Goal: Information Seeking & Learning: Find specific fact

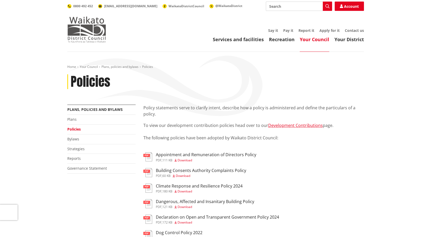
click at [89, 32] on img at bounding box center [86, 30] width 39 height 26
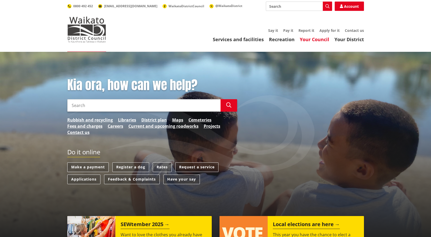
click at [312, 40] on link "Your Council" at bounding box center [315, 39] width 30 height 6
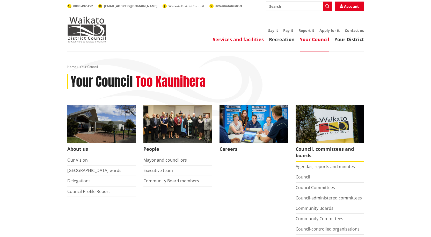
click at [239, 38] on link "Services and facilities" at bounding box center [238, 39] width 51 height 6
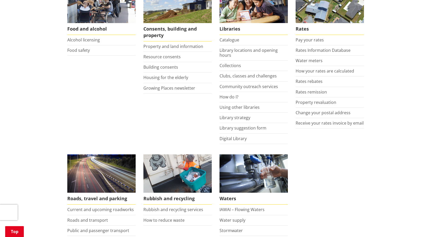
scroll to position [363, 0]
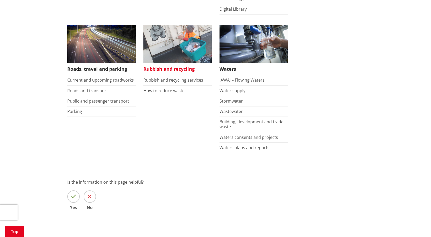
click at [167, 69] on span "Rubbish and recycling" at bounding box center [178, 69] width 68 height 12
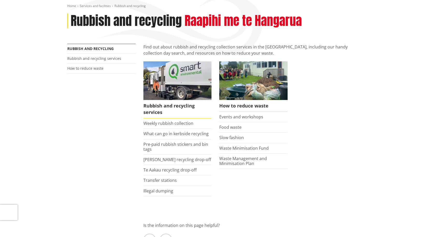
scroll to position [78, 0]
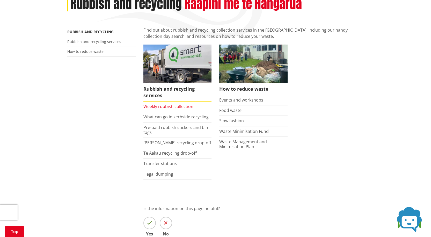
click at [156, 106] on link "Weekly rubbish collection" at bounding box center [169, 107] width 50 height 6
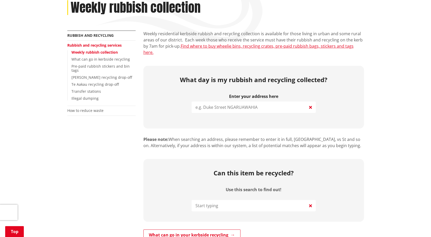
scroll to position [78, 0]
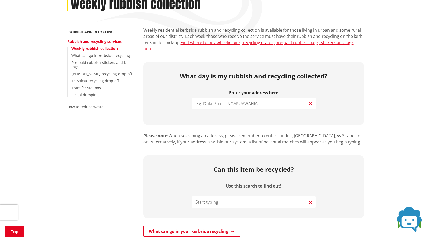
click at [241, 98] on input "search" at bounding box center [254, 103] width 124 height 11
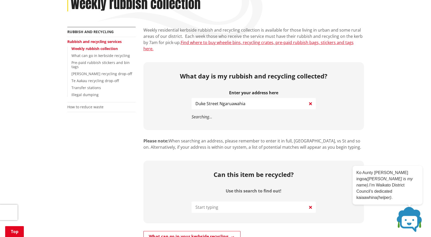
type input "Duke Street Ngaruawahia"
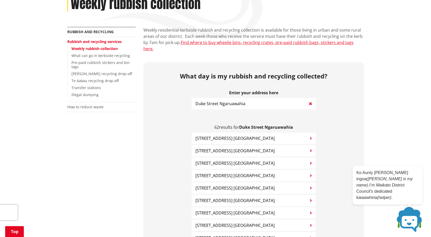
click at [311, 136] on icon "button" at bounding box center [311, 138] width 2 height 4
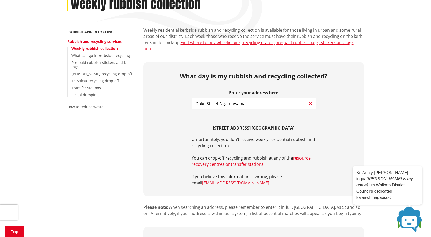
click at [311, 101] on icon at bounding box center [310, 104] width 3 height 6
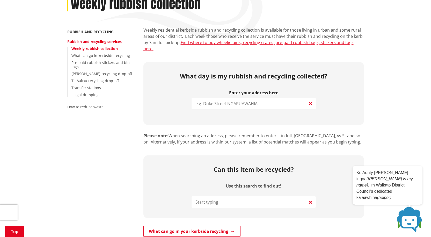
click at [266, 99] on input "search" at bounding box center [254, 103] width 124 height 11
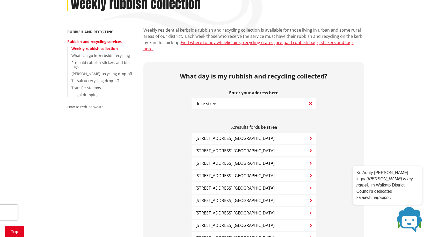
click at [312, 186] on icon "button" at bounding box center [311, 188] width 2 height 4
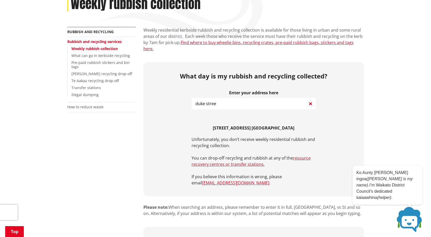
click at [223, 98] on input "duke stree" at bounding box center [254, 103] width 124 height 11
drag, startPoint x: 222, startPoint y: 98, endPoint x: 193, endPoint y: 98, distance: 29.3
click at [193, 98] on input "duke stree" at bounding box center [254, 103] width 124 height 11
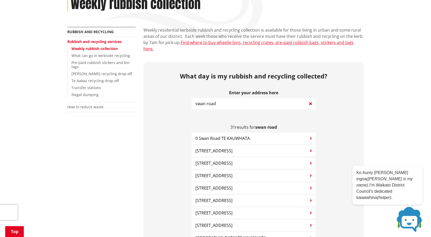
click at [232, 197] on span "36 Swan Road TE KAUWHATA" at bounding box center [214, 200] width 37 height 6
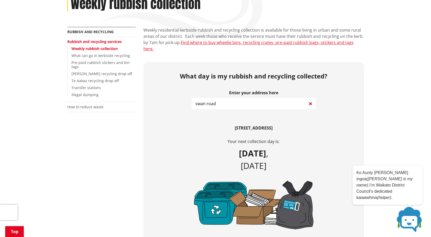
click at [230, 98] on input "swan road" at bounding box center [254, 103] width 124 height 11
drag, startPoint x: 230, startPoint y: 98, endPoint x: 185, endPoint y: 99, distance: 45.3
click at [185, 99] on div "What day is my rubbish and recycling collected? Enter your address here swan ro…" at bounding box center [254, 185] width 221 height 247
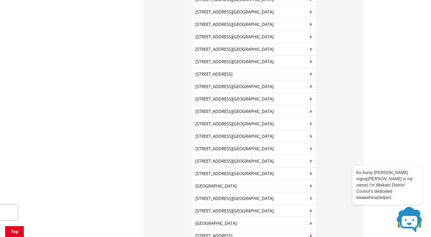
scroll to position [1088, 0]
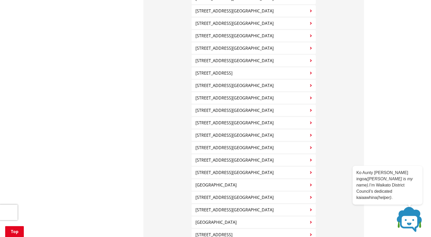
click at [237, 132] on span "2600 River Road NGARUAWAHIA" at bounding box center [235, 135] width 78 height 6
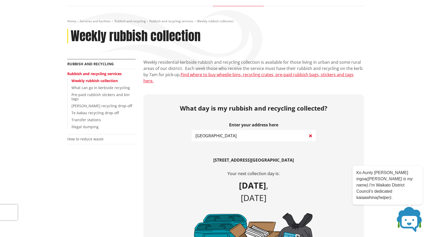
scroll to position [44, 0]
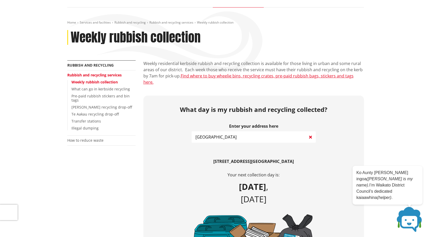
click at [223, 131] on input "river road" at bounding box center [254, 136] width 124 height 11
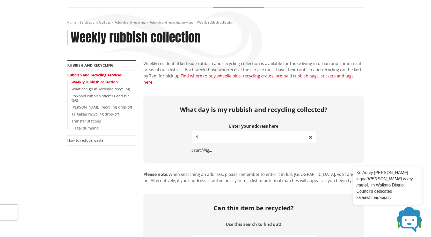
type input "r"
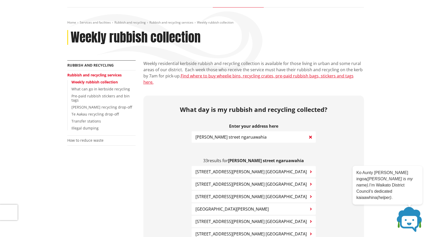
type input "george street ngaruawahia"
click at [226, 194] on span "3 George Street NGARUAWAHIA" at bounding box center [251, 197] width 111 height 6
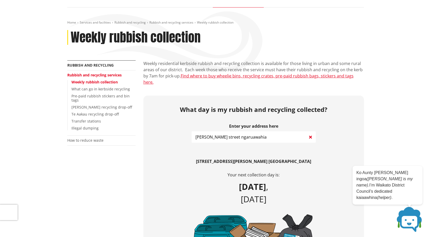
click at [306, 150] on div "Enter your address here george street ngaruawahia Searching... 3 George Street …" at bounding box center [254, 228] width 124 height 208
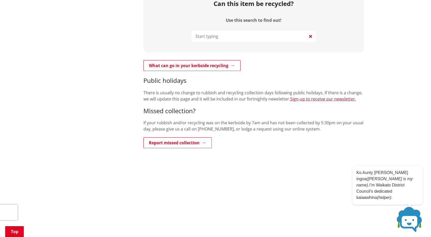
scroll to position [459, 0]
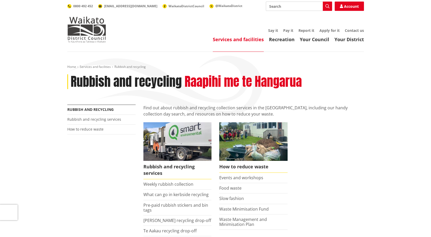
scroll to position [78, 0]
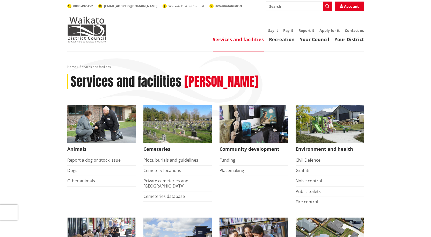
scroll to position [363, 0]
